Goal: Navigation & Orientation: Go to known website

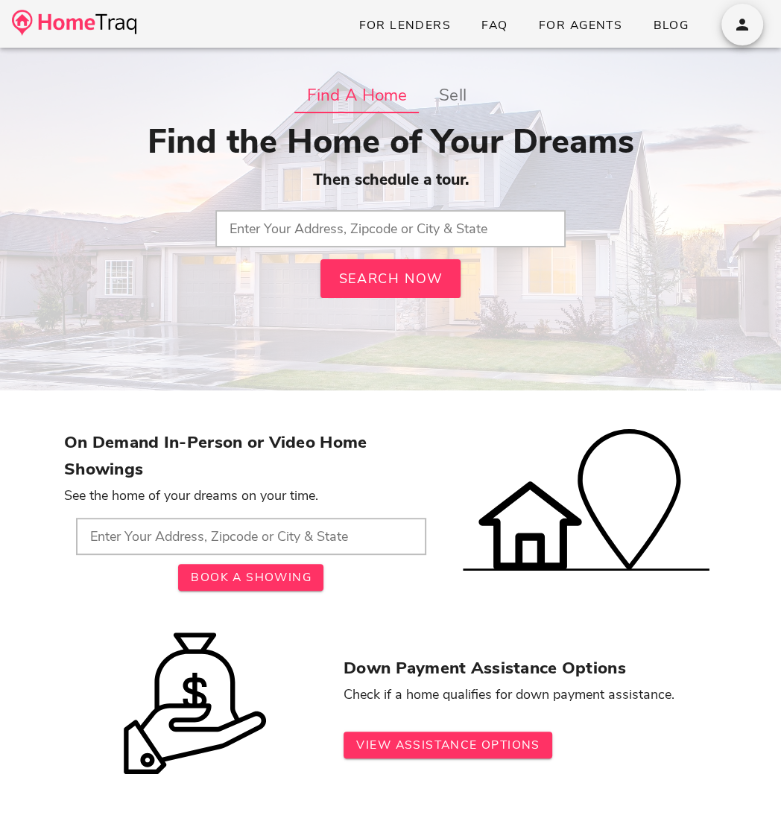
click at [354, 231] on input "text" at bounding box center [390, 228] width 350 height 37
